Goal: Obtain resource: Obtain resource

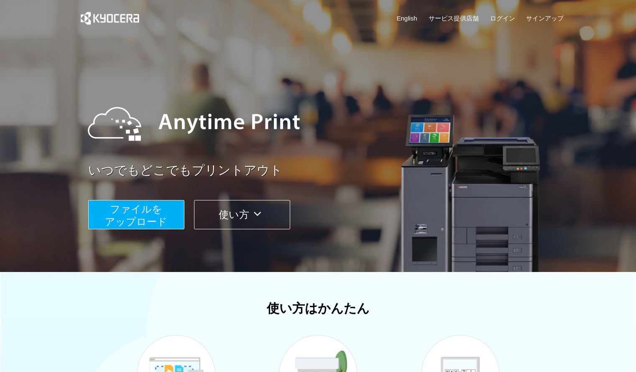
click at [116, 205] on span "ファイルを ​​アップロード" at bounding box center [136, 215] width 62 height 24
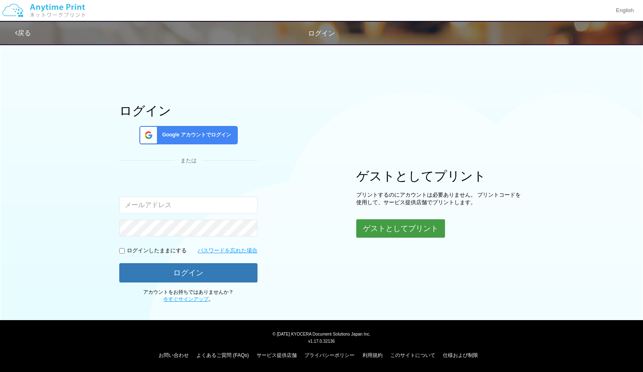
click at [375, 228] on button "ゲストとしてプリント" at bounding box center [400, 228] width 89 height 18
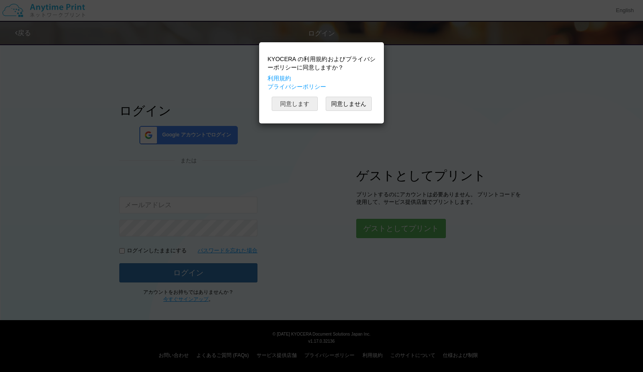
click at [309, 106] on button "同意します" at bounding box center [295, 104] width 46 height 14
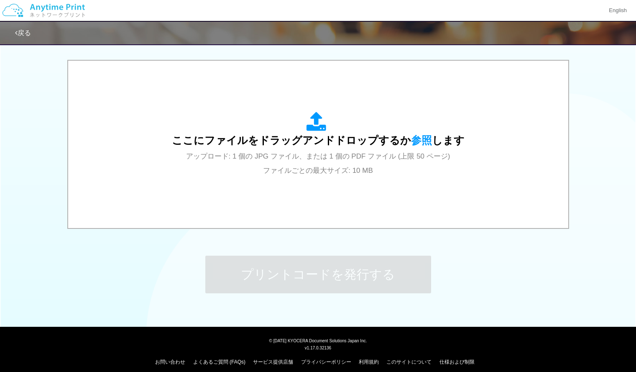
scroll to position [258, 0]
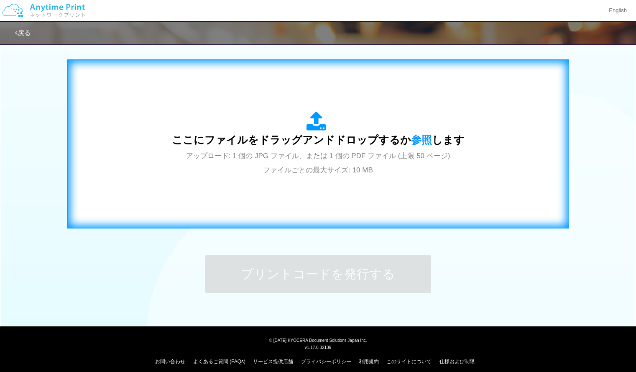
click at [300, 136] on span "ここにファイルをドラッグアンドドロップするか 参照 します" at bounding box center [318, 140] width 293 height 12
click at [358, 165] on span "アップロード: 1 個の JPG ファイル、または 1 個の PDF ファイル (上限 50 ページ) ファイルごとの最大サイズ: 10 MB" at bounding box center [318, 163] width 264 height 22
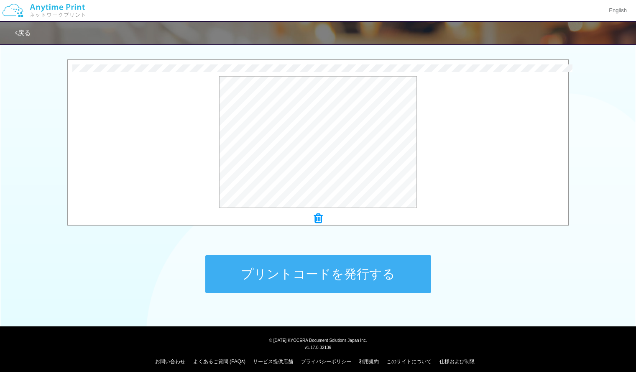
click at [322, 218] on icon at bounding box center [318, 218] width 8 height 11
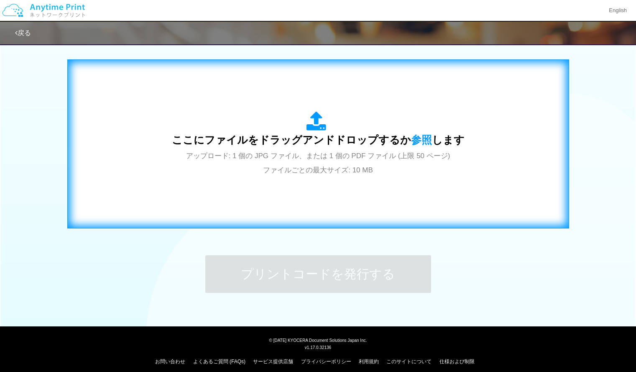
click at [328, 153] on span "アップロード: 1 個の JPG ファイル、または 1 個の PDF ファイル (上限 50 ページ) ファイルごとの最大サイズ: 10 MB" at bounding box center [318, 163] width 264 height 22
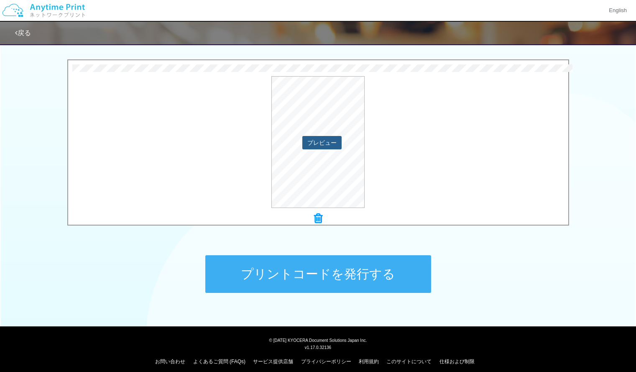
click at [325, 147] on button "プレビュー" at bounding box center [322, 142] width 39 height 13
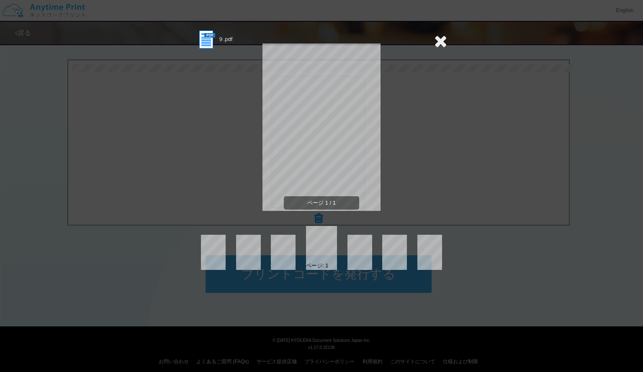
drag, startPoint x: 446, startPoint y: 48, endPoint x: 442, endPoint y: 46, distance: 4.3
click at [442, 46] on icon at bounding box center [440, 41] width 13 height 17
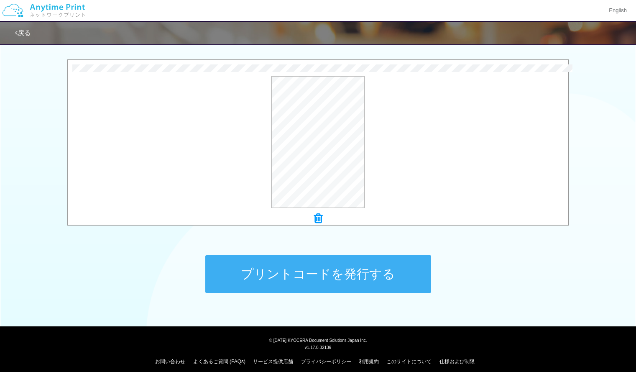
click at [318, 216] on icon at bounding box center [318, 218] width 8 height 11
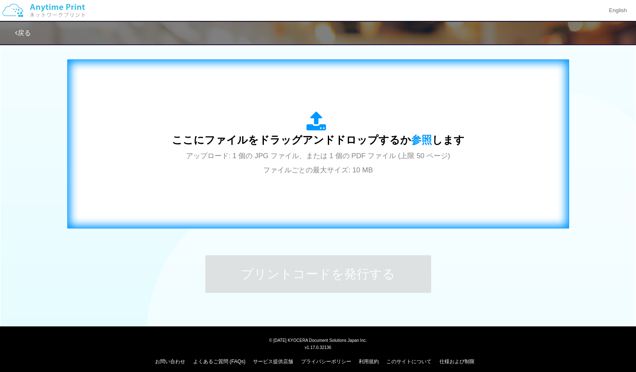
click at [331, 154] on span "アップロード: 1 個の JPG ファイル、または 1 個の PDF ファイル (上限 50 ページ) ファイルごとの最大サイズ: 10 MB" at bounding box center [318, 163] width 264 height 22
click at [323, 145] on span "ここにファイルをドラッグアンドドロップするか 参照 します" at bounding box center [318, 140] width 293 height 12
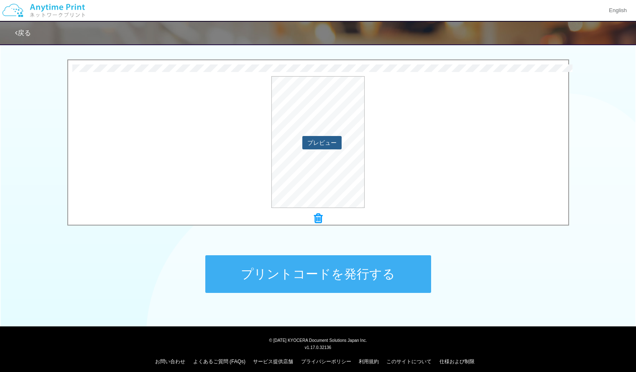
click at [320, 143] on button "プレビュー" at bounding box center [322, 142] width 39 height 13
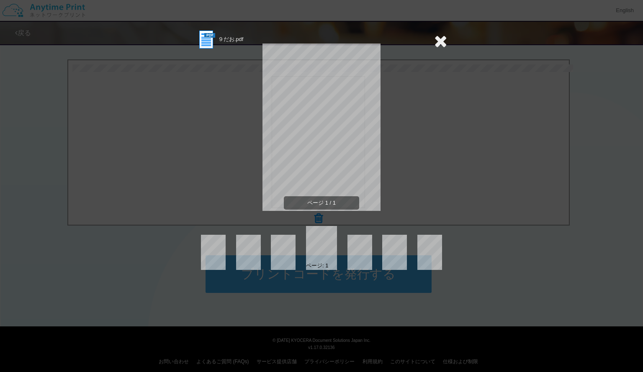
click at [432, 44] on section "９だお.pdf" at bounding box center [321, 39] width 251 height 21
click at [439, 39] on icon at bounding box center [440, 41] width 13 height 17
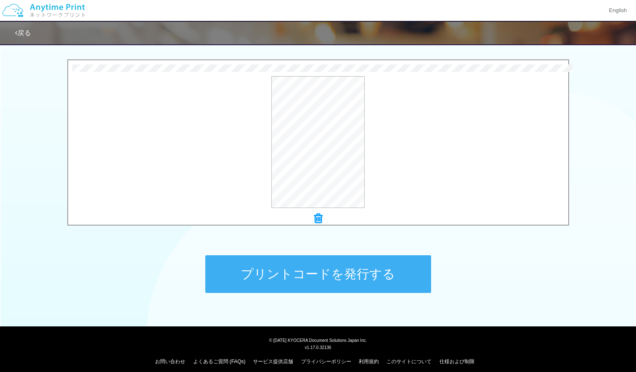
click at [353, 269] on button "プリントコードを発行する" at bounding box center [318, 274] width 226 height 38
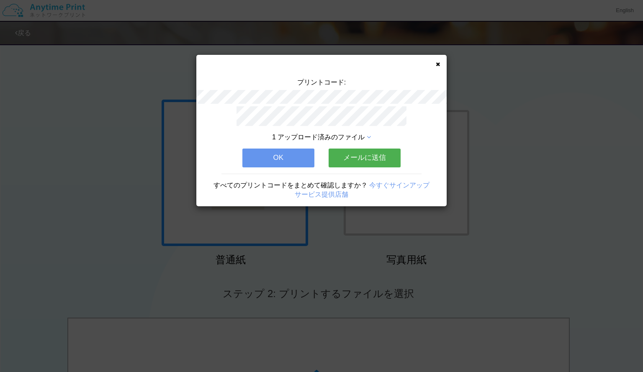
click at [439, 59] on div "プリントコード: 1 アップロード済みのファイル OK メールに送信 すべてのプリントコードをまとめて確認しますか？ 今すぐサインアップ サービス提供店舗" at bounding box center [321, 130] width 250 height 151
click at [437, 64] on icon at bounding box center [438, 64] width 4 height 5
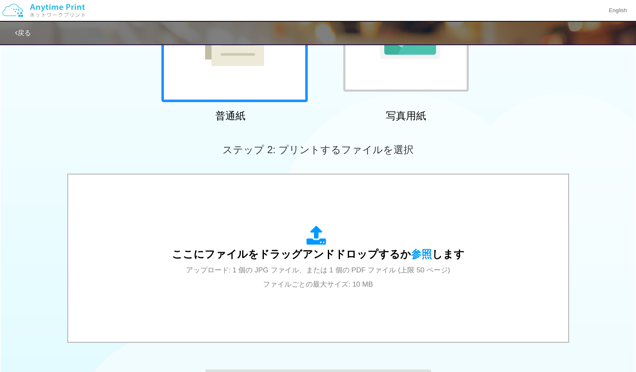
scroll to position [169, 0]
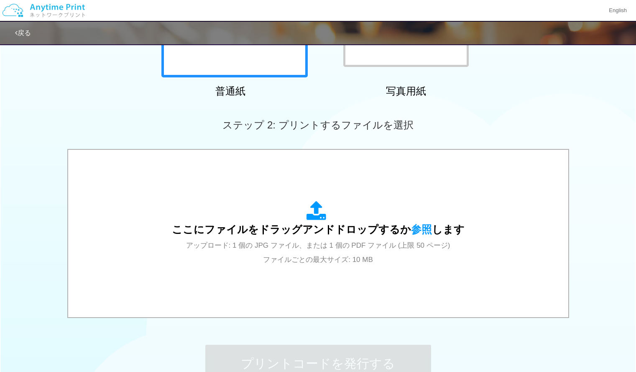
click at [403, 214] on div "ここにファイルをドラッグアンドドロップするか 参照 します アップロード: 1 個の JPG ファイル、または 1 個の PDF ファイル (上限 50 ペー…" at bounding box center [318, 233] width 293 height 65
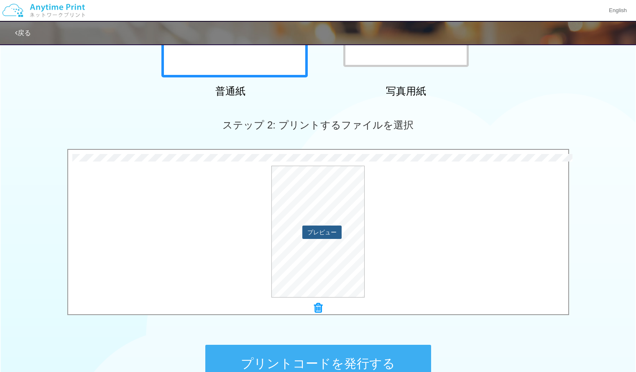
click at [318, 235] on button "プレビュー" at bounding box center [322, 232] width 39 height 13
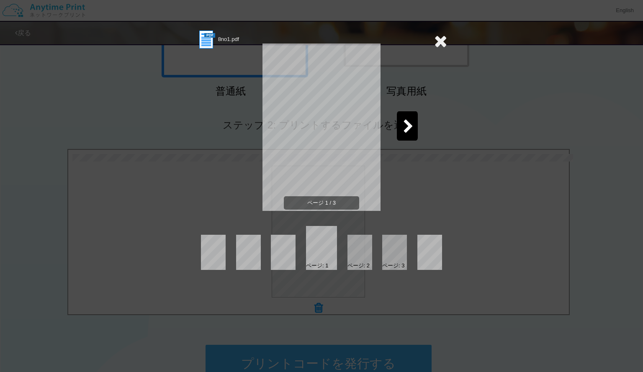
click at [329, 201] on span "ページ 1 / 3" at bounding box center [321, 203] width 75 height 14
click at [346, 259] on div "ページ: 1 ページ: 2 ページ: 3" at bounding box center [321, 248] width 251 height 44
click at [364, 256] on div at bounding box center [359, 252] width 25 height 35
click at [361, 255] on div at bounding box center [359, 252] width 25 height 35
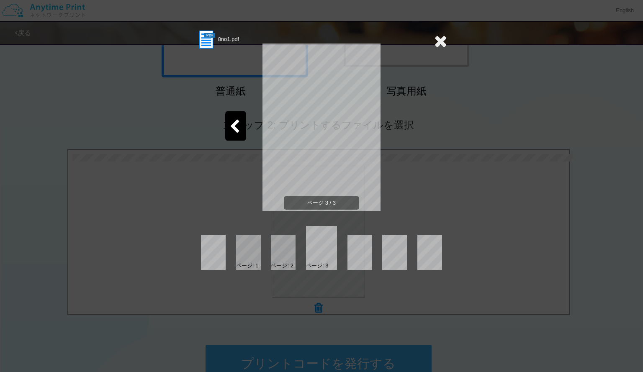
click at [441, 38] on icon at bounding box center [440, 41] width 13 height 17
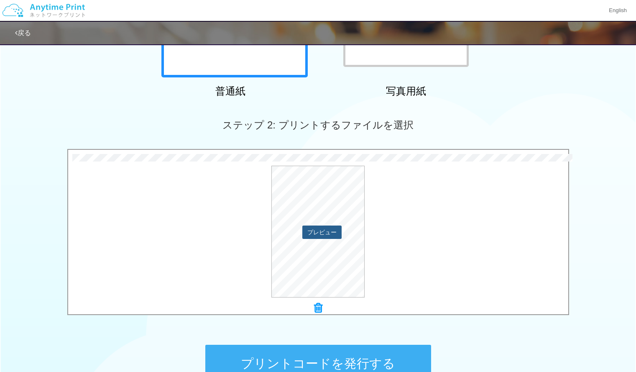
click at [320, 236] on button "プレビュー" at bounding box center [322, 232] width 39 height 13
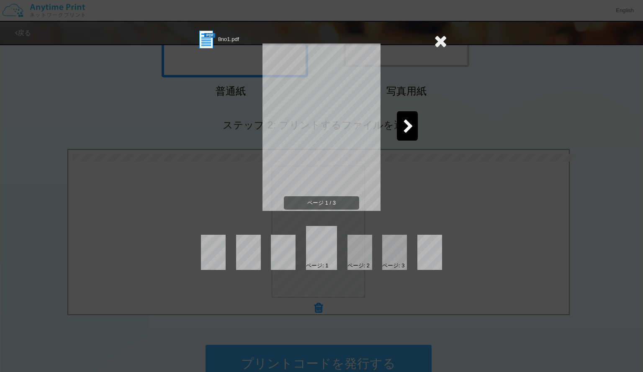
click at [390, 253] on div at bounding box center [394, 252] width 25 height 35
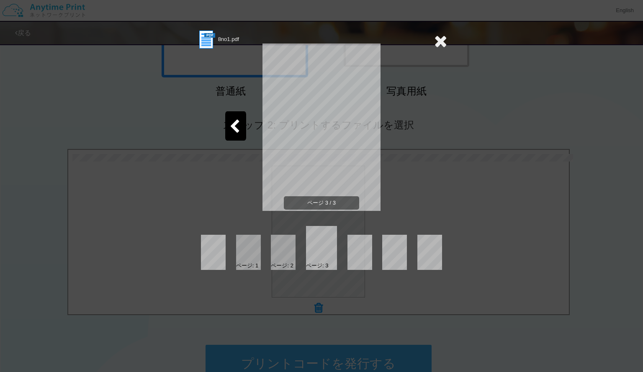
click at [435, 46] on icon at bounding box center [440, 41] width 13 height 17
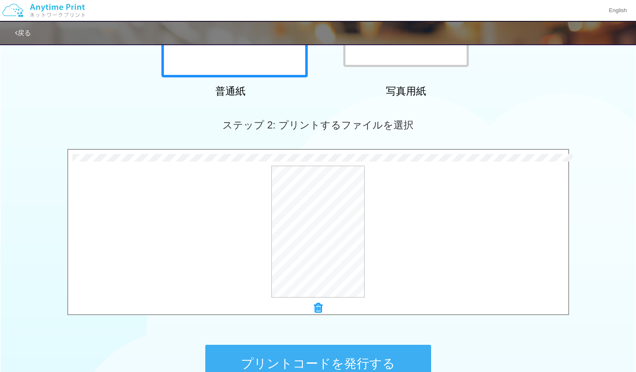
click at [319, 305] on icon at bounding box center [318, 308] width 8 height 11
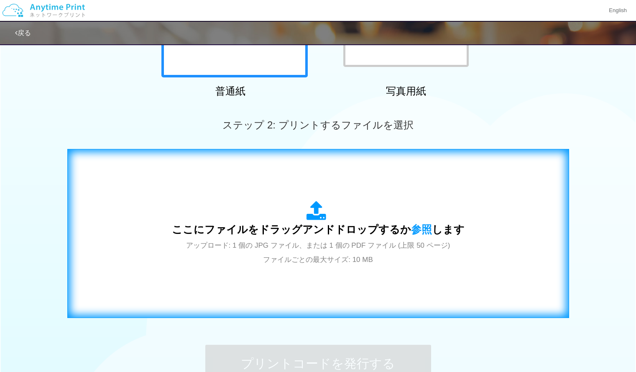
click at [322, 225] on span "ここにファイルをドラッグアンドドロップするか 参照 します" at bounding box center [318, 229] width 293 height 12
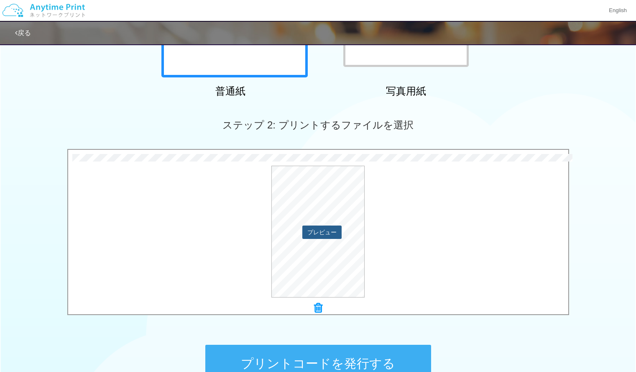
click at [318, 228] on button "プレビュー" at bounding box center [322, 232] width 39 height 13
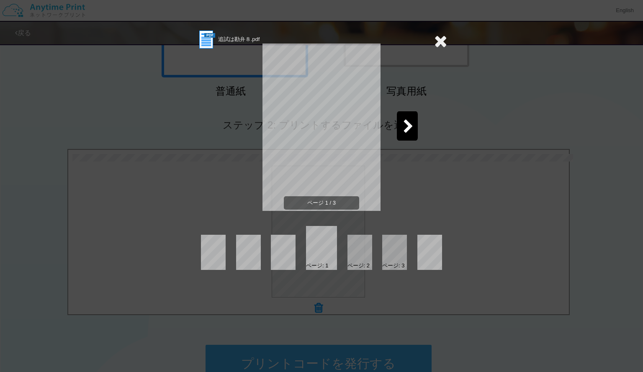
click at [378, 255] on div "ページ: 1 ページ: 2 ページ: 3" at bounding box center [321, 248] width 251 height 44
click at [385, 256] on div at bounding box center [394, 252] width 25 height 35
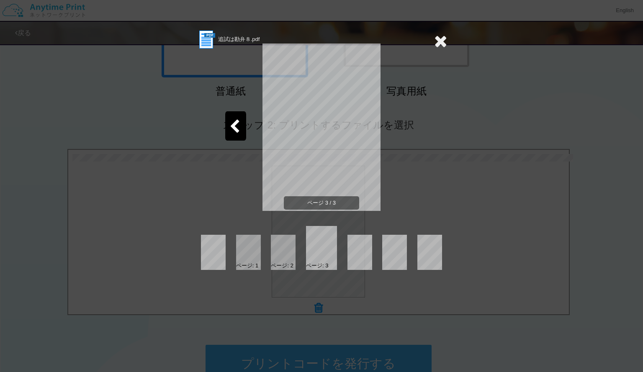
click at [444, 34] on icon at bounding box center [440, 41] width 13 height 17
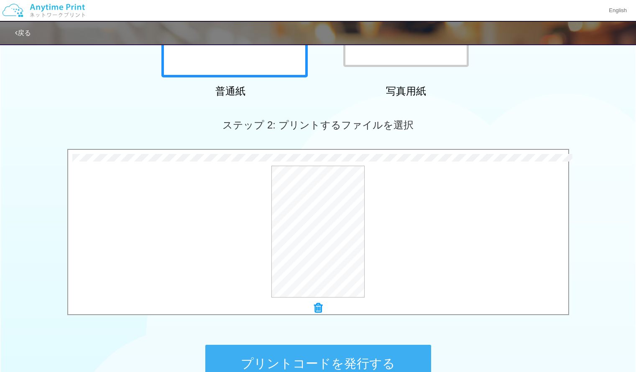
click at [346, 360] on button "プリントコードを発行する" at bounding box center [318, 364] width 226 height 38
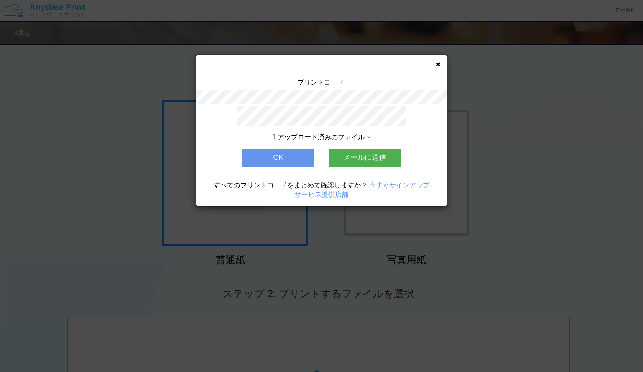
click at [290, 153] on button "OK" at bounding box center [278, 158] width 72 height 18
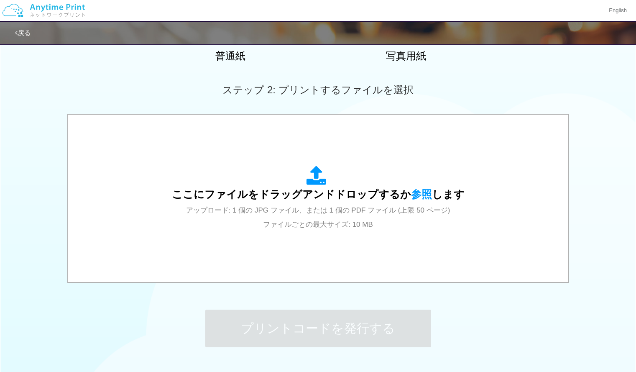
scroll to position [208, 0]
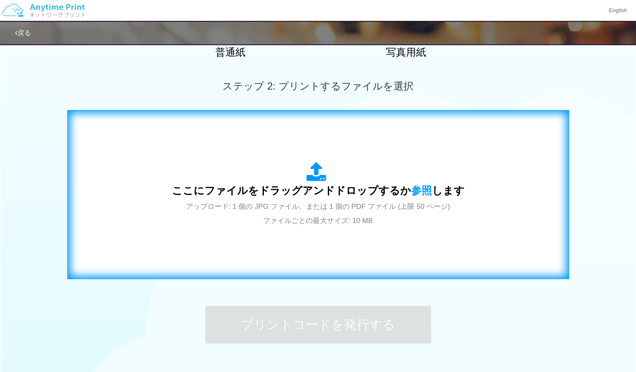
click at [351, 211] on span "アップロード: 1 個の JPG ファイル、または 1 個の PDF ファイル (上限 50 ページ) ファイルごとの最大サイズ: 10 MB" at bounding box center [318, 214] width 264 height 22
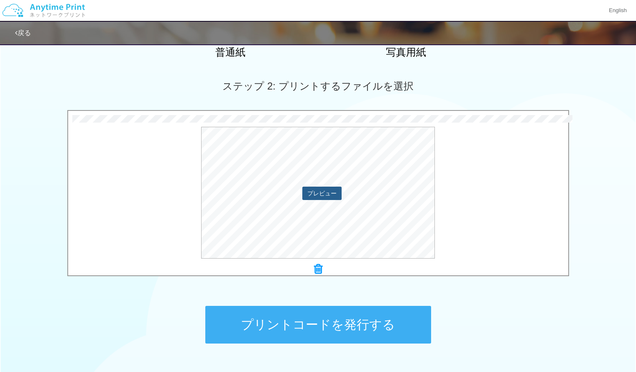
click at [326, 191] on button "プレビュー" at bounding box center [322, 193] width 39 height 13
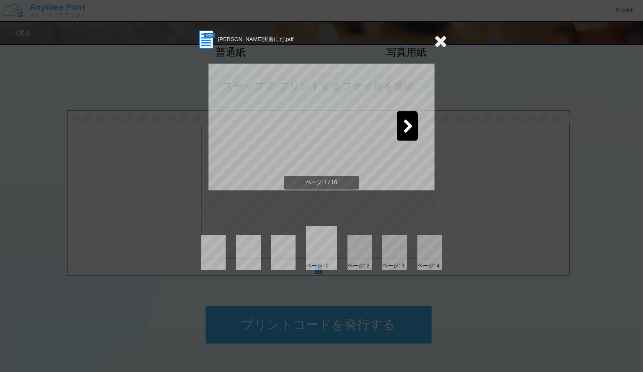
click at [405, 127] on icon at bounding box center [408, 127] width 10 height 15
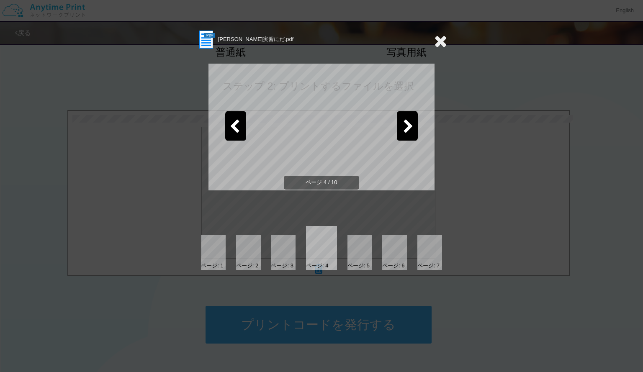
click at [405, 127] on icon at bounding box center [408, 127] width 10 height 15
click at [412, 130] on icon at bounding box center [408, 127] width 10 height 15
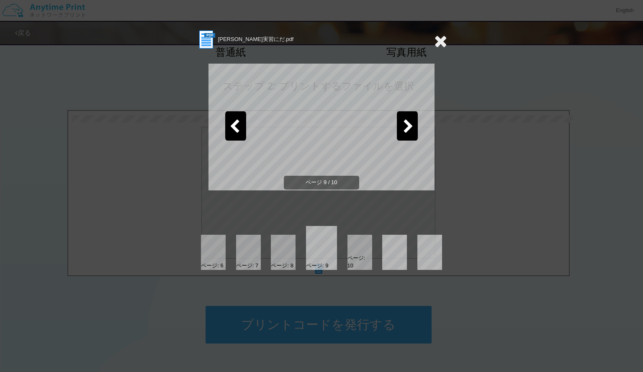
click at [412, 130] on icon at bounding box center [408, 127] width 10 height 15
click at [435, 46] on icon at bounding box center [440, 41] width 13 height 17
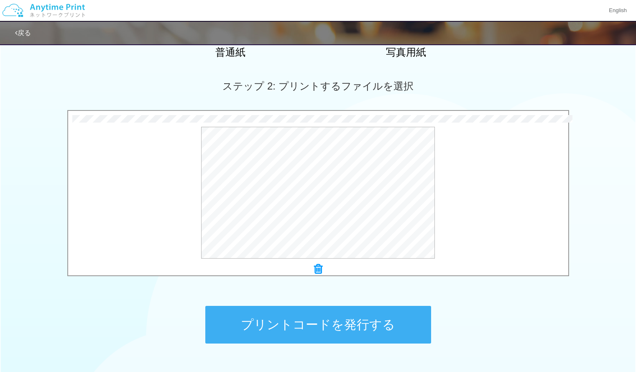
click at [313, 329] on button "プリントコードを発行する" at bounding box center [318, 325] width 226 height 38
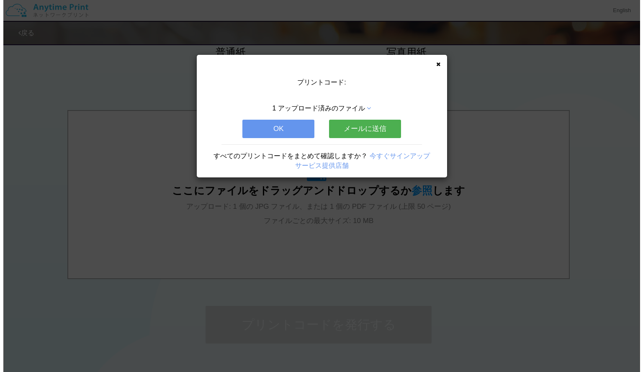
scroll to position [0, 0]
